Goal: Register for event/course

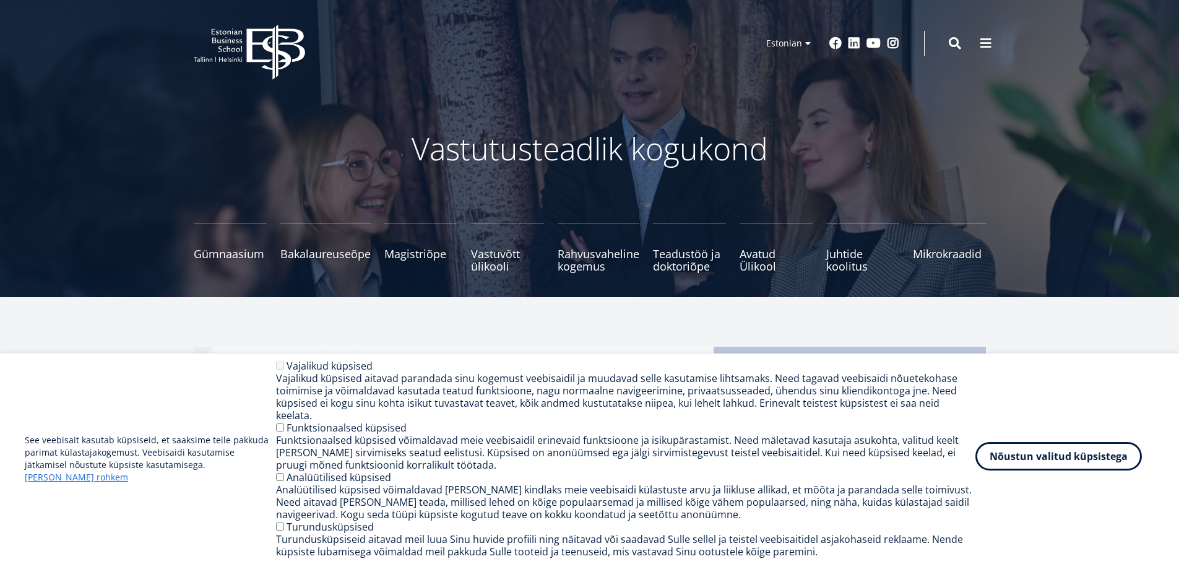
click at [1056, 466] on button "Nõustun valitud küpsistega" at bounding box center [1058, 456] width 166 height 28
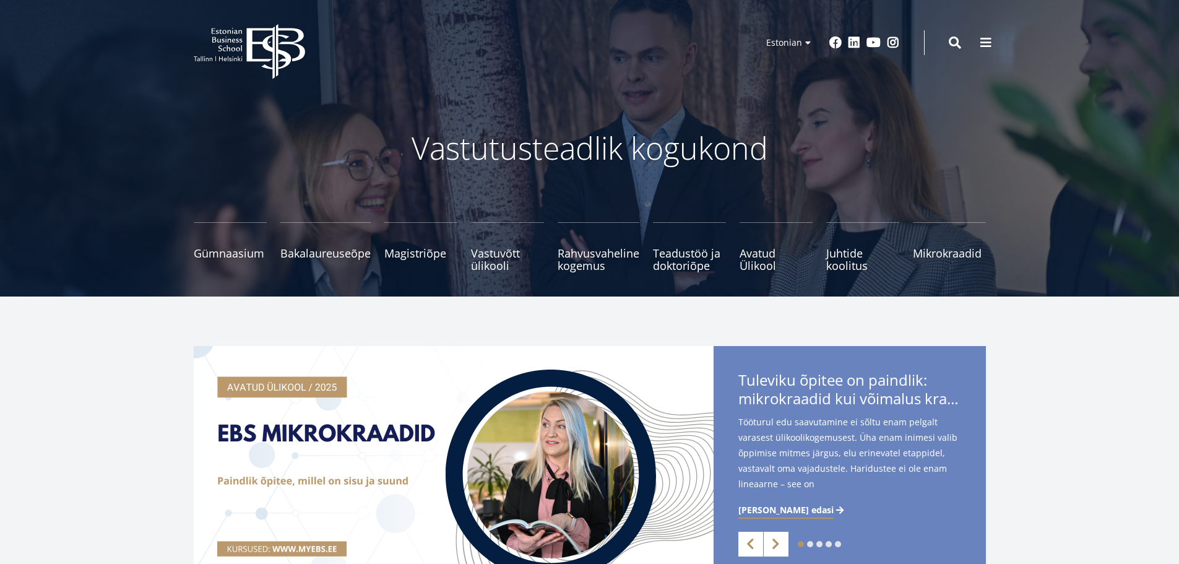
scroll to position [124, 0]
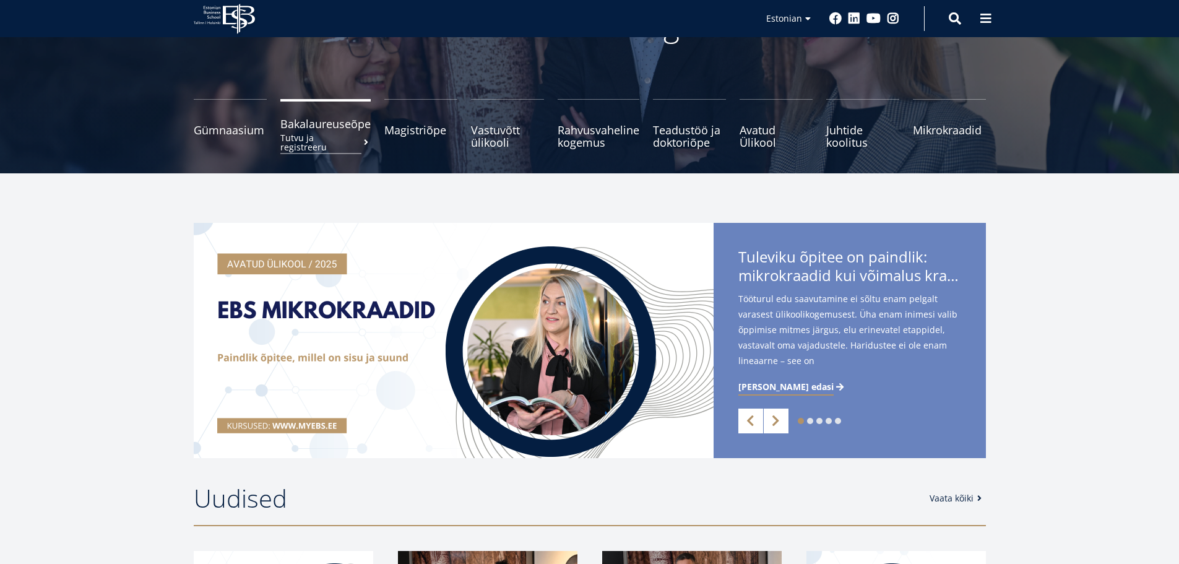
click at [338, 138] on small "Tutvu ja registreeru" at bounding box center [325, 142] width 90 height 19
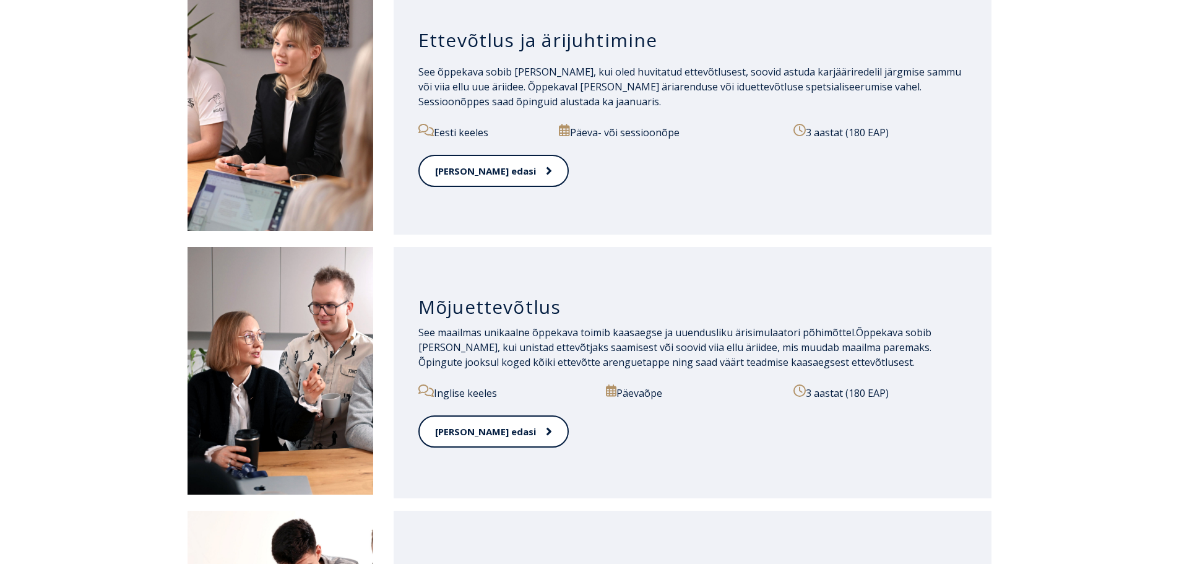
scroll to position [681, 0]
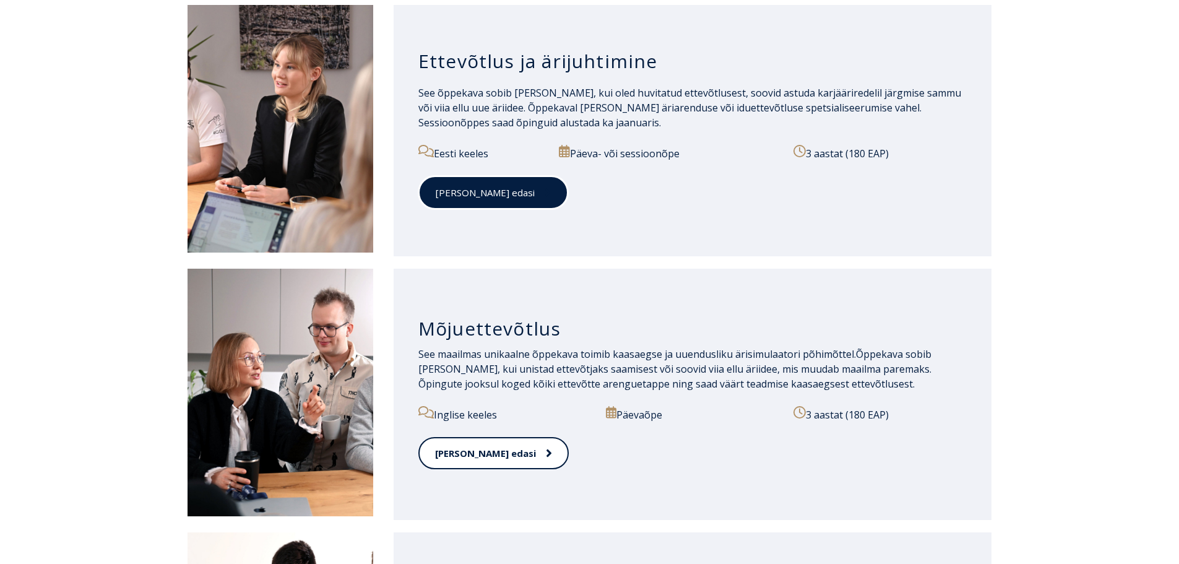
click at [471, 200] on link "[PERSON_NAME] edasi" at bounding box center [493, 193] width 150 height 34
